Goal: Information Seeking & Learning: Learn about a topic

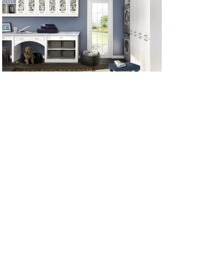
scroll to position [555, 0]
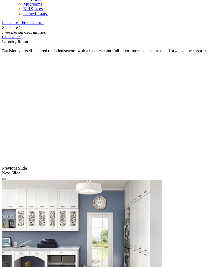
scroll to position [347, 0]
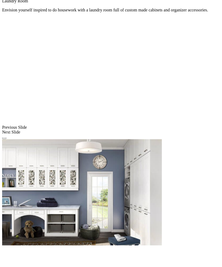
scroll to position [378, 0]
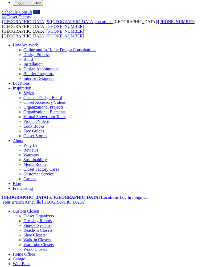
scroll to position [0, 0]
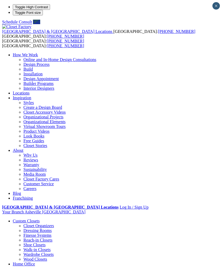
click at [0, 0] on div at bounding box center [0, 0] width 0 height 0
